Goal: Find specific page/section: Find specific page/section

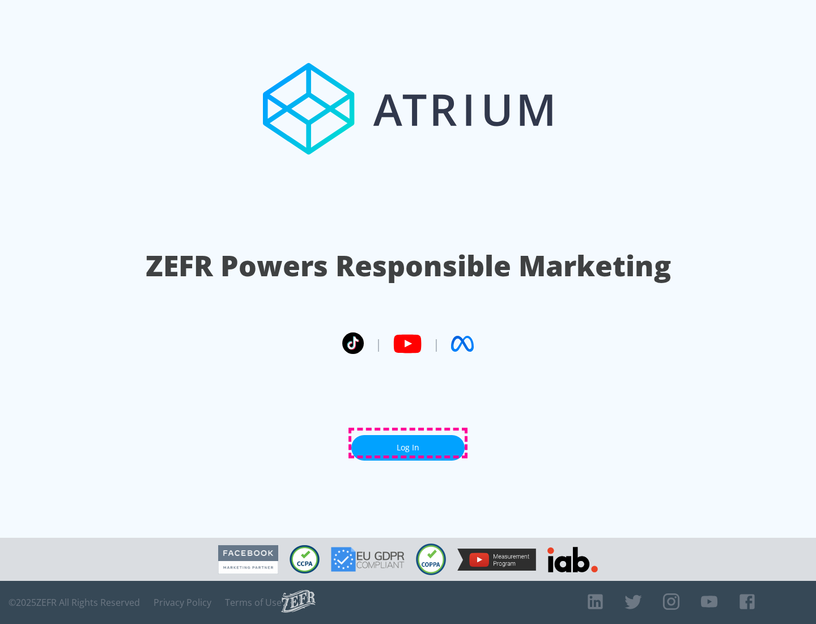
click at [408, 443] on link "Log In" at bounding box center [407, 448] width 113 height 26
